Goal: Use online tool/utility: Utilize a website feature to perform a specific function

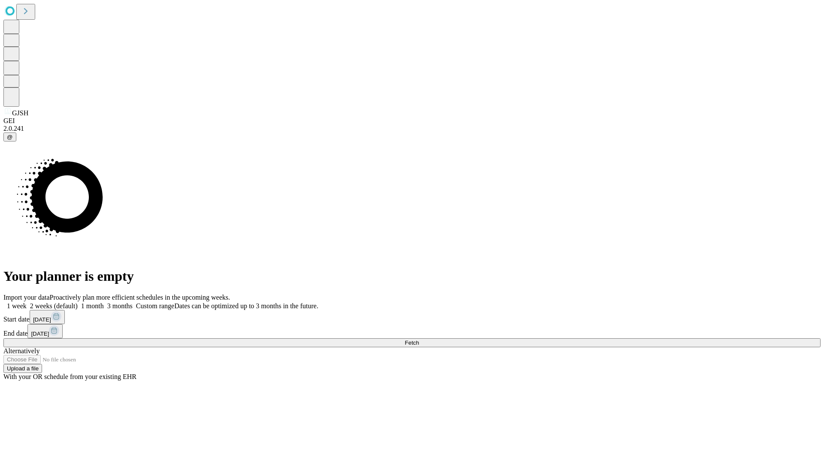
click at [419, 340] on span "Fetch" at bounding box center [412, 343] width 14 height 6
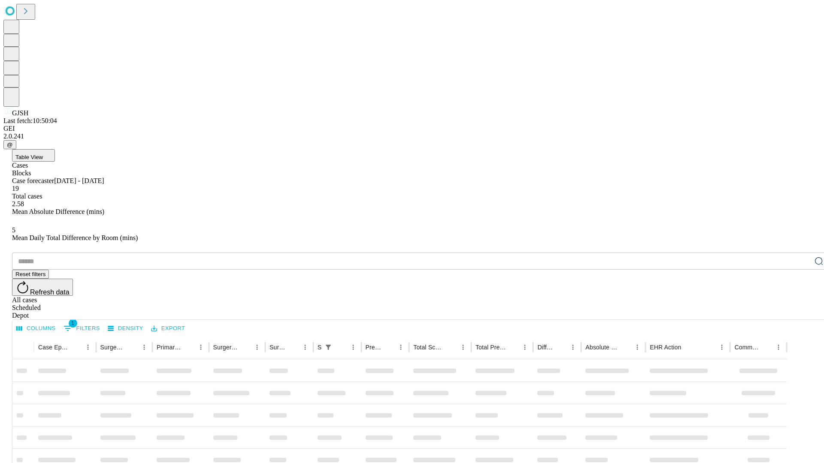
click at [43, 154] on span "Table View" at bounding box center [28, 157] width 27 height 6
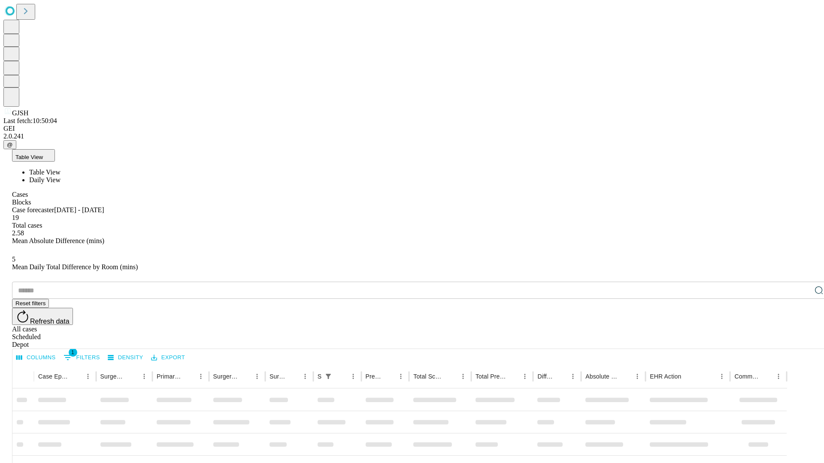
click at [60, 176] on span "Daily View" at bounding box center [44, 179] width 31 height 7
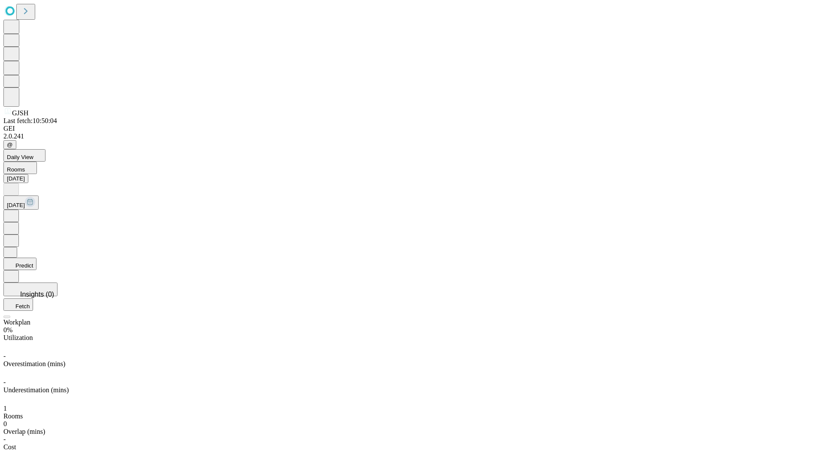
click at [36, 258] on button "Predict" at bounding box center [19, 264] width 33 height 12
